Goal: Download file/media

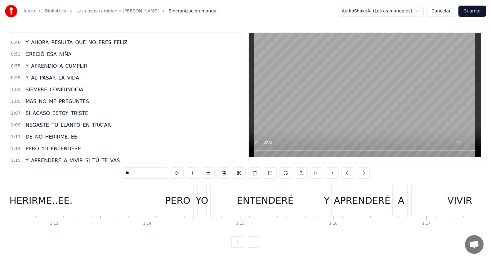
scroll to position [93, 0]
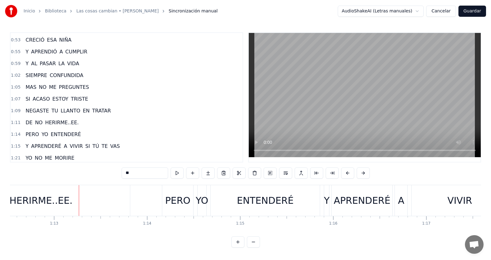
click at [54, 122] on span "HERIRME..EE." at bounding box center [61, 122] width 35 height 7
type input "**********"
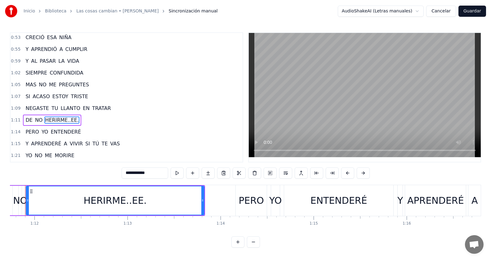
scroll to position [0, 6663]
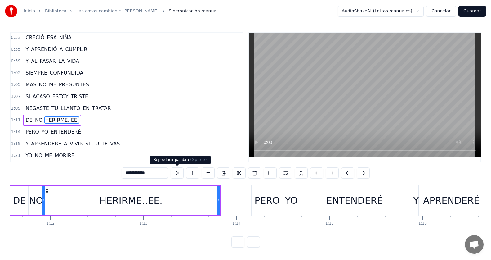
click at [179, 173] on button at bounding box center [177, 172] width 13 height 11
click at [175, 197] on div "HERIRME..EE." at bounding box center [131, 200] width 178 height 28
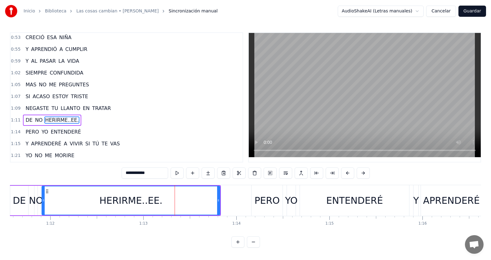
scroll to position [118, 0]
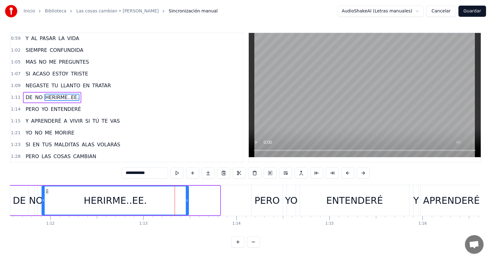
drag, startPoint x: 218, startPoint y: 199, endPoint x: 187, endPoint y: 205, distance: 31.9
click at [187, 205] on div at bounding box center [187, 200] width 2 height 28
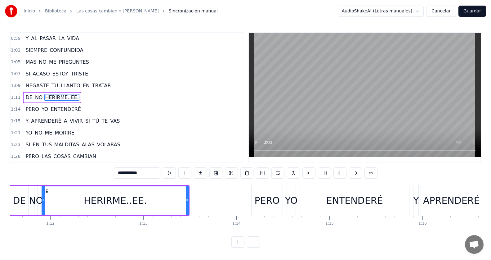
click at [82, 98] on div "1:11 DE NO HERIRME..EE." at bounding box center [127, 98] width 232 height 12
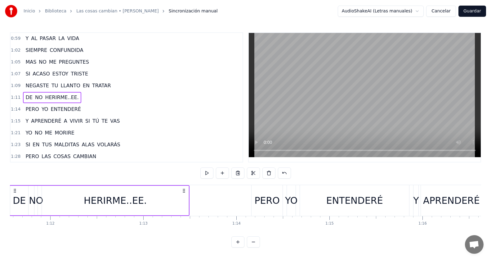
scroll to position [0, 6631]
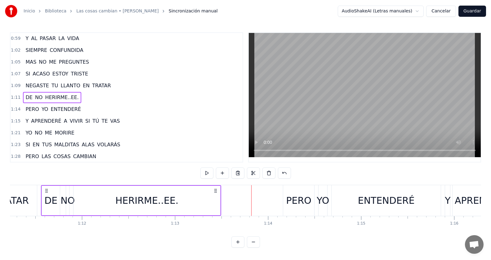
click at [67, 96] on span "HERIRME..EE." at bounding box center [61, 97] width 35 height 7
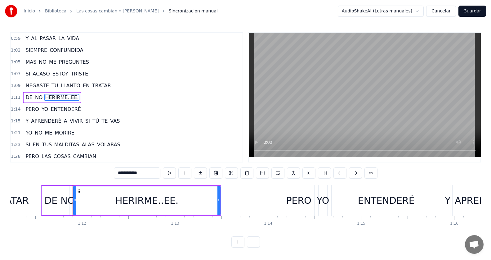
click at [151, 174] on input "**********" at bounding box center [137, 172] width 47 height 11
type input "**********"
click at [80, 99] on div "1:11 DE NO HERIRME..EE" at bounding box center [127, 98] width 232 height 12
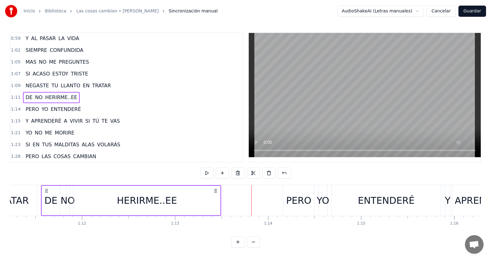
click at [93, 97] on div "1:11 DE NO HERIRME..EE" at bounding box center [127, 98] width 232 height 12
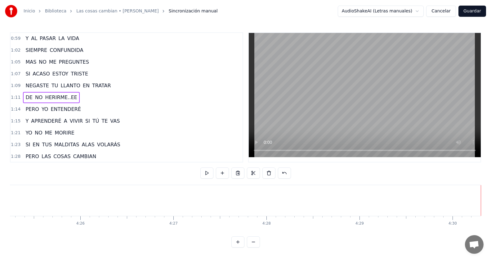
scroll to position [0, 0]
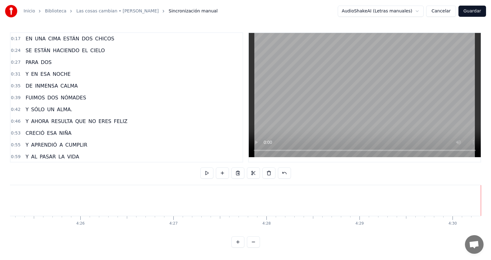
click at [132, 121] on div "0:46 Y AHORA RESULTA QUE NO ERES FELIZ" at bounding box center [127, 121] width 232 height 12
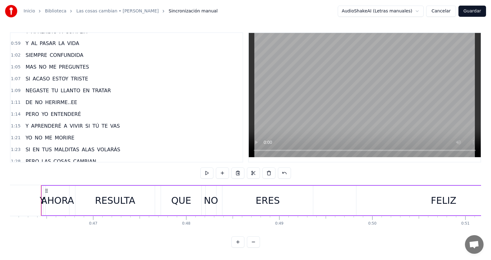
scroll to position [124, 0]
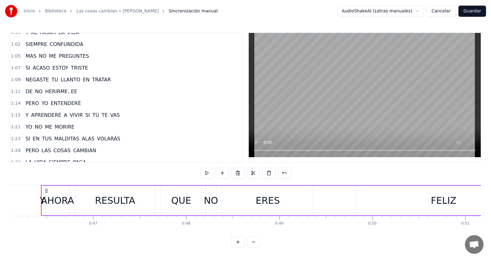
click at [121, 115] on div "1:15 Y APRENDERÉ A VIVIR SI TÚ TE VAS" at bounding box center [127, 115] width 232 height 12
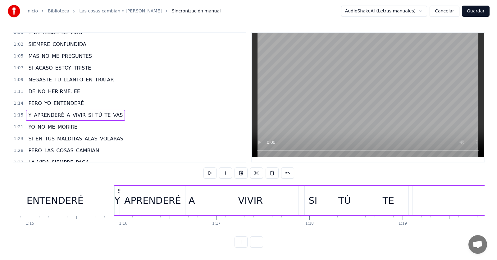
scroll to position [0, 7035]
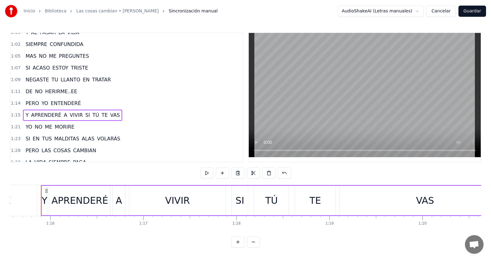
click at [470, 12] on button "Guardar" at bounding box center [473, 11] width 28 height 11
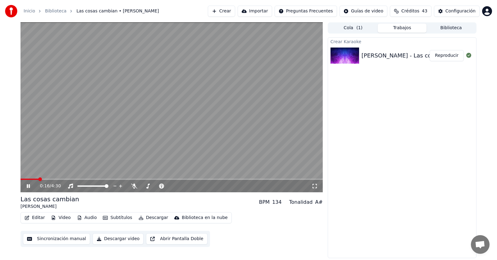
click at [38, 178] on span at bounding box center [29, 178] width 18 height 1
click at [39, 178] on span at bounding box center [30, 178] width 21 height 1
click at [25, 186] on div "4:19 / 4:30" at bounding box center [171, 186] width 297 height 6
click at [116, 239] on button "Descargar video" at bounding box center [117, 238] width 51 height 11
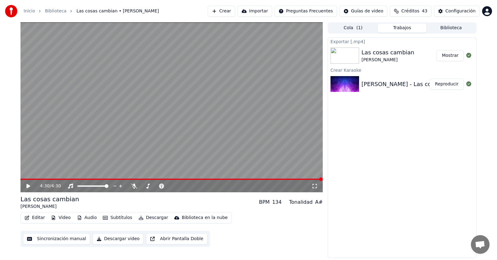
click at [451, 57] on button "Mostrar" at bounding box center [449, 55] width 27 height 11
